Goal: Task Accomplishment & Management: Manage account settings

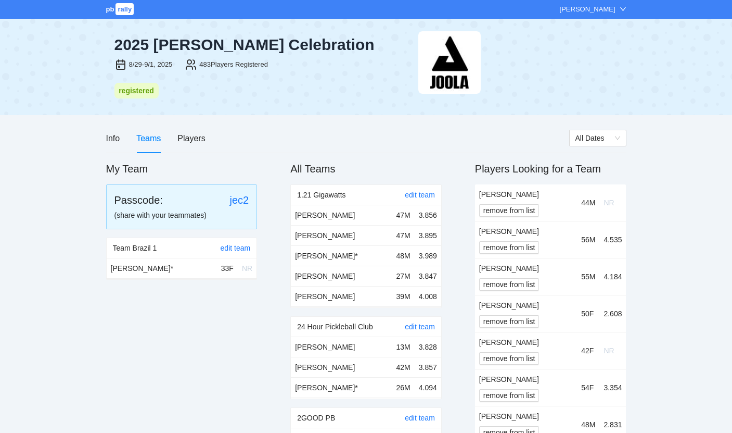
click at [611, 11] on div "[PERSON_NAME]" at bounding box center [588, 9] width 56 height 10
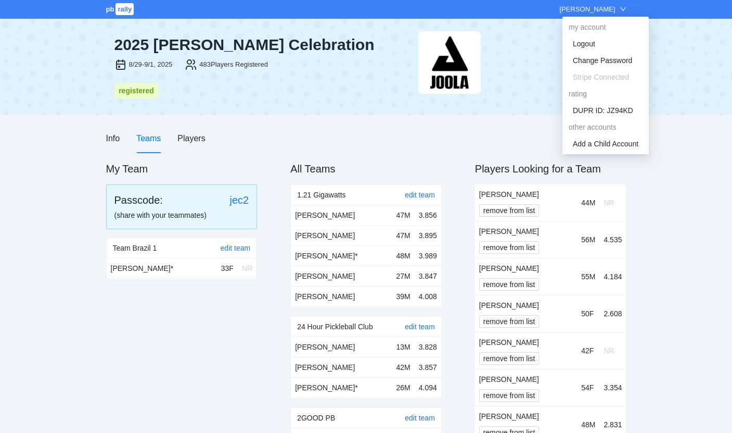
click at [546, 70] on div at bounding box center [523, 62] width 208 height 62
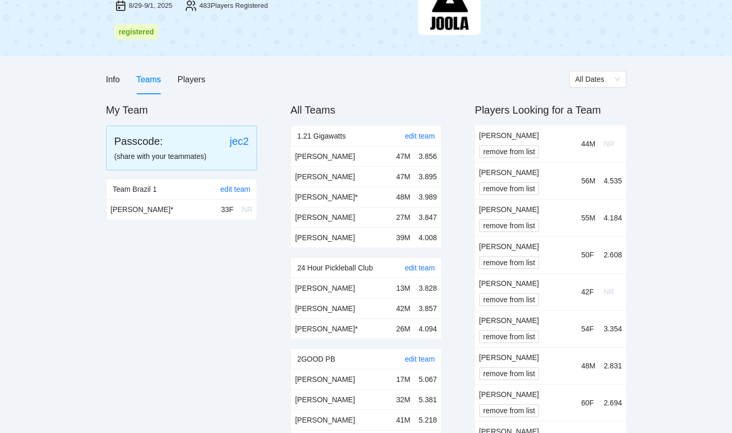
scroll to position [47, 0]
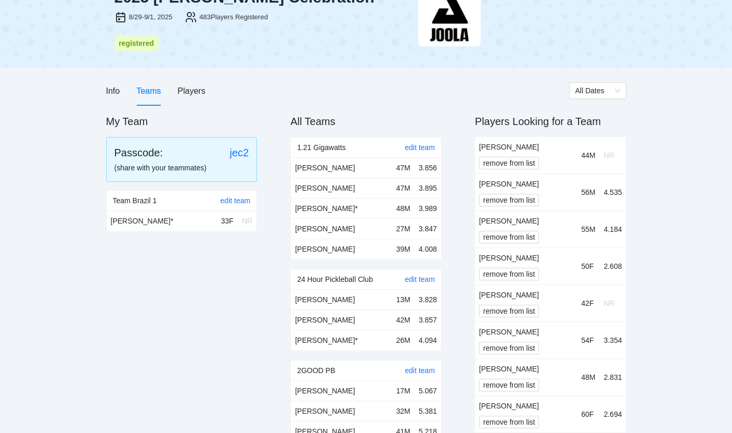
click at [498, 171] on td "[PERSON_NAME] remove from list" at bounding box center [526, 155] width 102 height 37
click at [498, 165] on span "remove from list" at bounding box center [510, 162] width 52 height 11
click at [533, 131] on span "OK" at bounding box center [528, 131] width 10 height 11
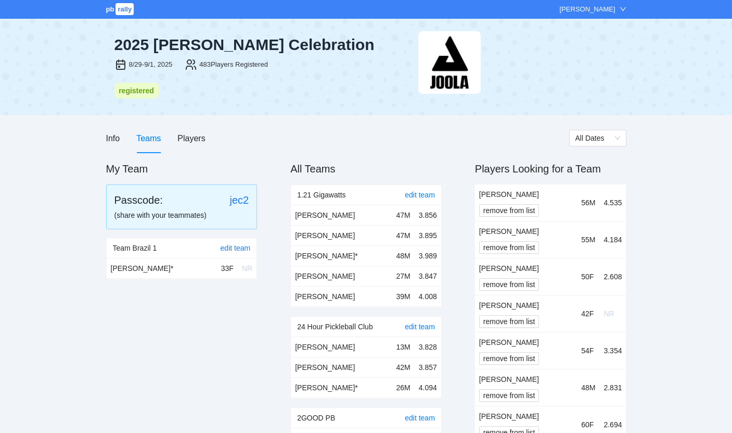
scroll to position [47, 0]
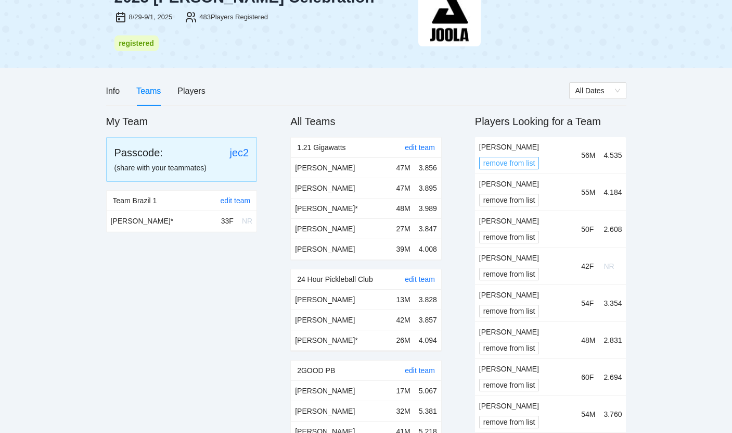
click at [522, 162] on span "remove from list" at bounding box center [510, 162] width 52 height 11
click at [528, 140] on div "Are you sure? Cancel OK" at bounding box center [509, 122] width 73 height 47
click at [528, 133] on span "OK" at bounding box center [528, 131] width 10 height 11
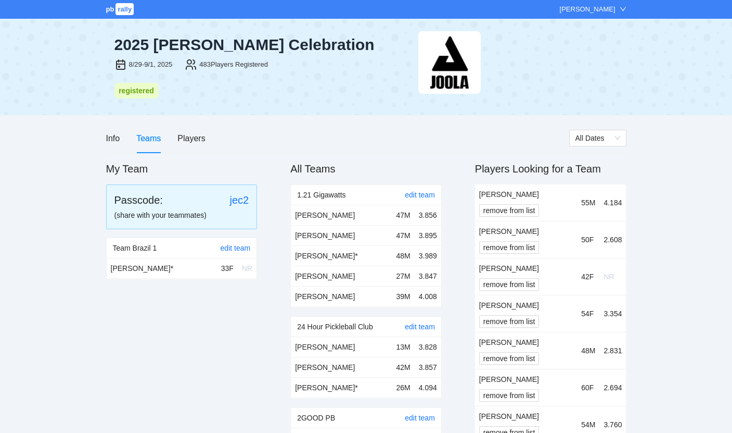
scroll to position [47, 0]
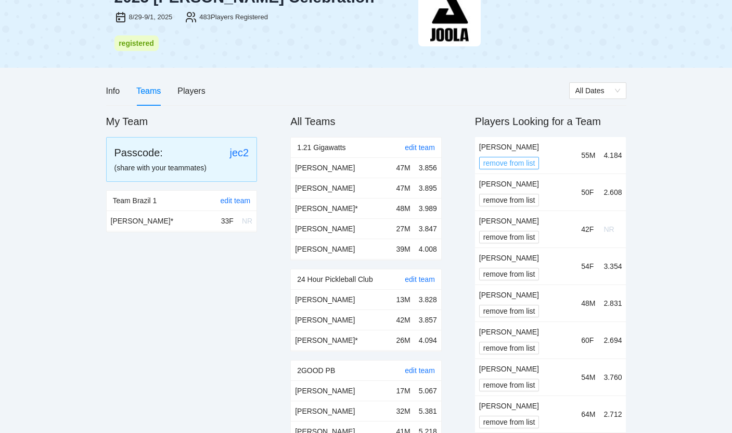
click at [521, 161] on span "remove from list" at bounding box center [510, 162] width 52 height 11
click at [534, 133] on button "OK" at bounding box center [528, 131] width 19 height 12
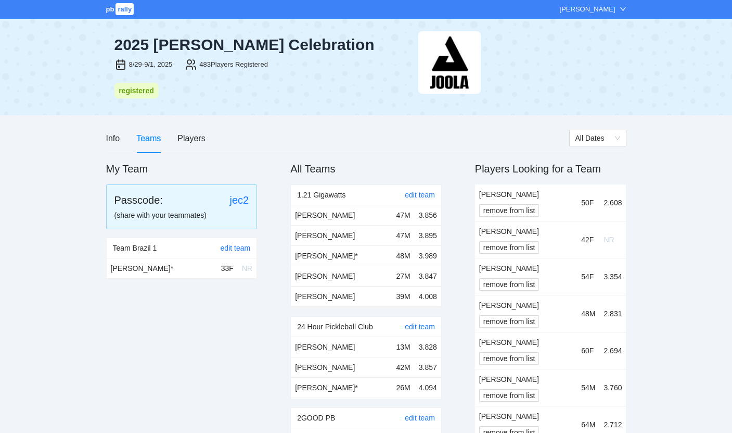
click at [461, 144] on div "Info Teams Players" at bounding box center [337, 138] width 463 height 30
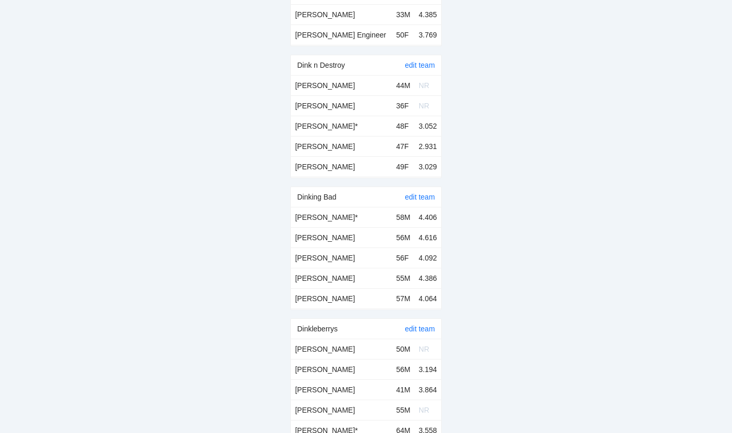
scroll to position [3462, 0]
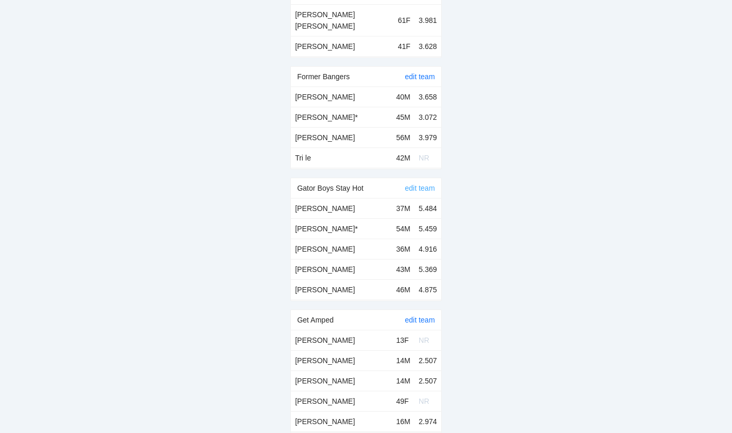
click at [419, 184] on link "edit team" at bounding box center [420, 188] width 30 height 8
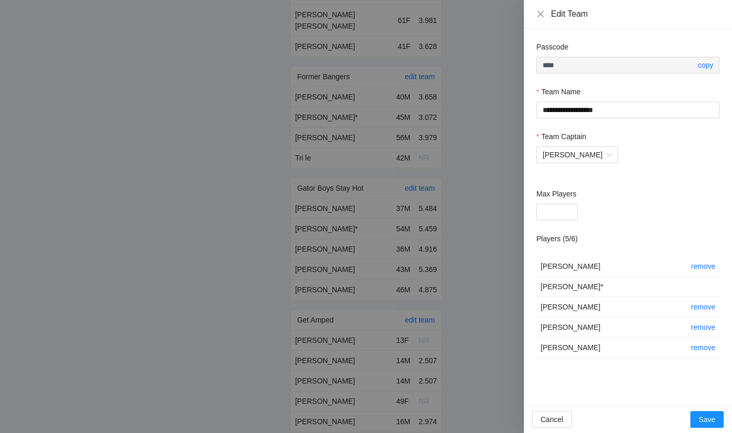
click at [631, 237] on div "Players ( 5 / 6 )" at bounding box center [628, 240] width 183 height 15
click at [705, 65] on link "copy" at bounding box center [706, 65] width 16 height 8
click at [503, 112] on div at bounding box center [366, 216] width 732 height 433
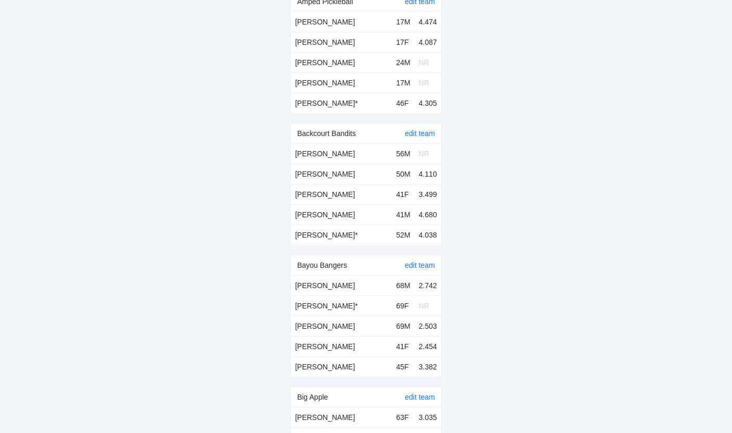
scroll to position [0, 0]
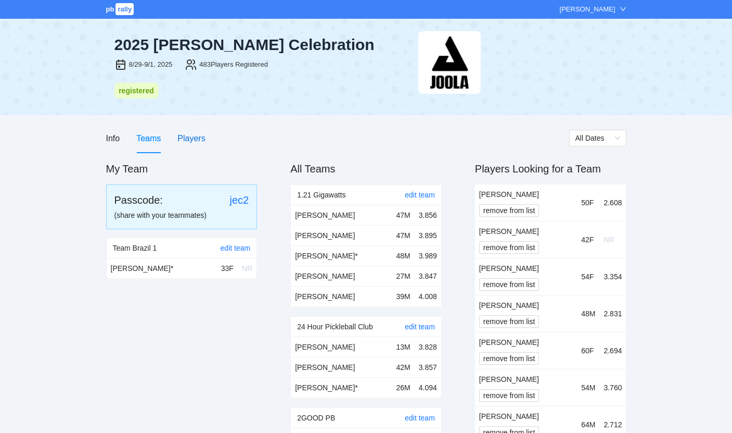
click at [196, 143] on div "Players" at bounding box center [192, 138] width 28 height 13
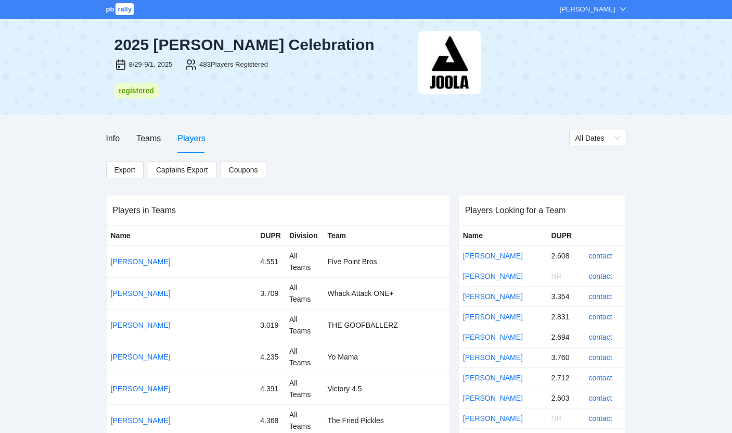
click at [600, 7] on div "[PERSON_NAME]" at bounding box center [588, 9] width 56 height 10
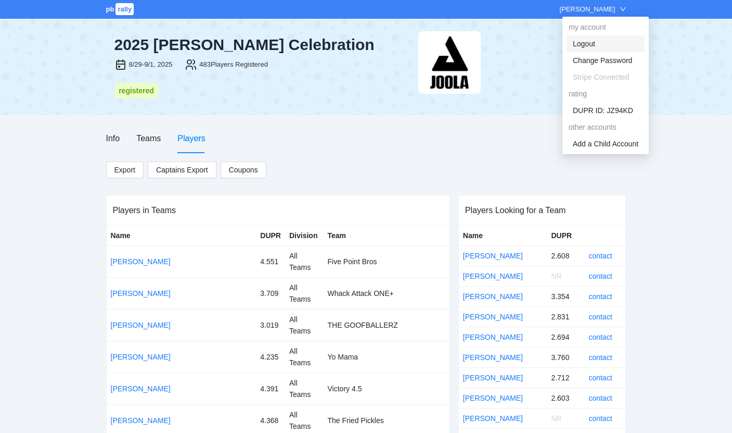
click at [592, 42] on link "Logout" at bounding box center [584, 44] width 22 height 8
